Goal: Information Seeking & Learning: Understand process/instructions

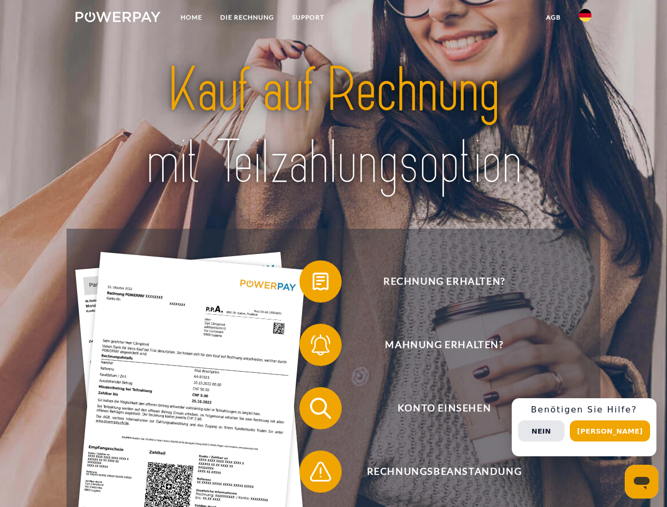
click at [118, 18] on img at bounding box center [118, 17] width 85 height 11
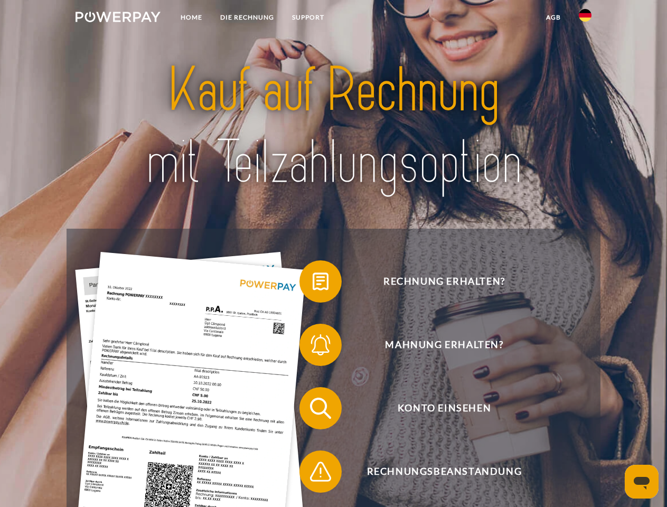
click at [586, 18] on img at bounding box center [585, 15] width 13 height 13
click at [553, 17] on link "agb" at bounding box center [553, 17] width 33 height 19
click at [313, 284] on span at bounding box center [305, 281] width 53 height 53
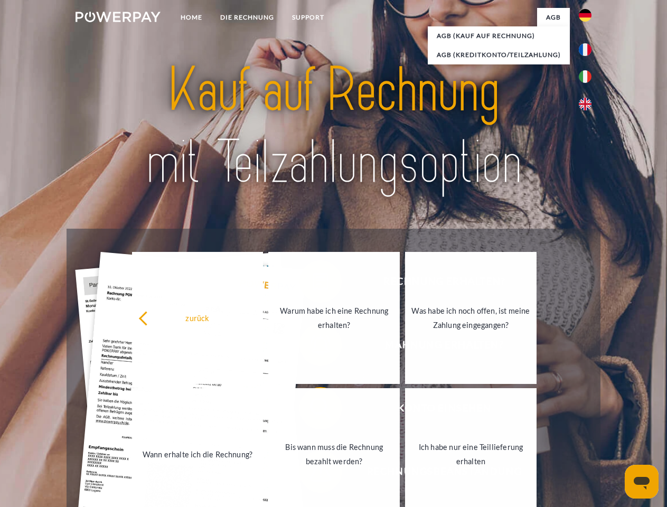
click at [313, 347] on div "zurück Warum habe ich eine Rechnung erhalten? Was habe ich noch offen, ist mein…" at bounding box center [335, 386] width 427 height 273
click at [313, 411] on link "Bis wann muss die Rechnung bezahlt werden?" at bounding box center [333, 454] width 132 height 132
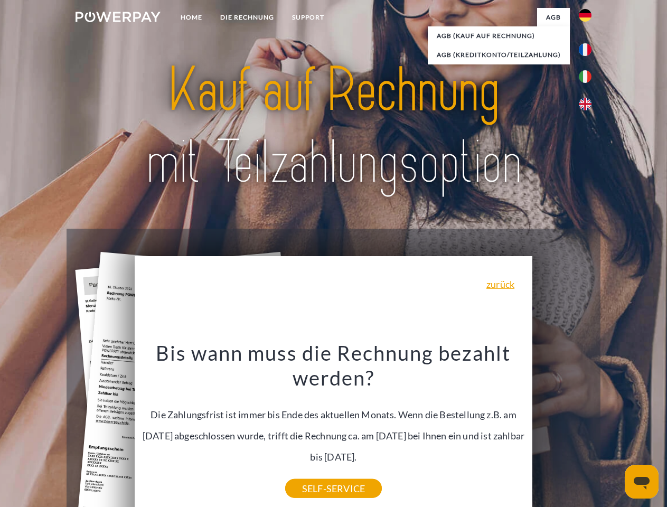
click at [313, 474] on div "Bis wann muss die Rechnung bezahlt werden? Die Zahlungsfrist ist immer bis Ende…" at bounding box center [334, 414] width 386 height 149
click at [588, 428] on div "Rechnung erhalten? Mahnung erhalten? Konto einsehen" at bounding box center [334, 440] width 534 height 423
click at [562, 430] on span "Konto einsehen" at bounding box center [444, 408] width 259 height 42
click at [614, 431] on header "Home DIE RECHNUNG SUPPORT" at bounding box center [333, 365] width 667 height 730
